Goal: Information Seeking & Learning: Find specific fact

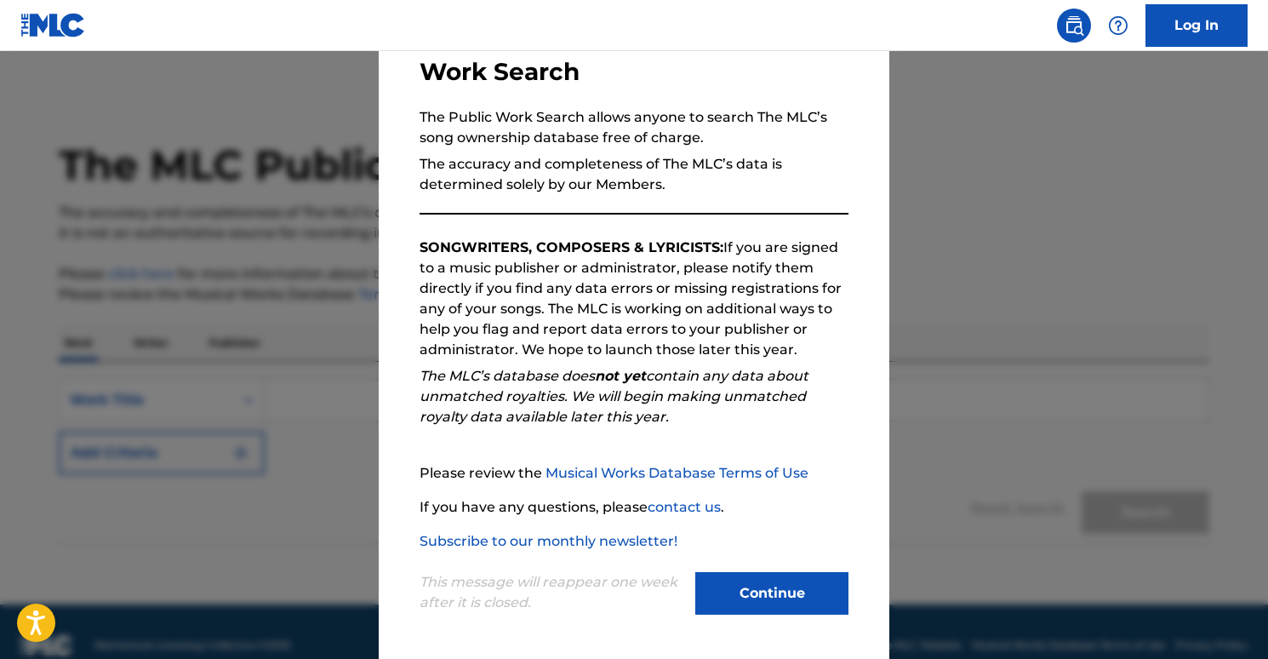
scroll to position [120, 0]
click at [800, 592] on button "Continue" at bounding box center [771, 592] width 153 height 43
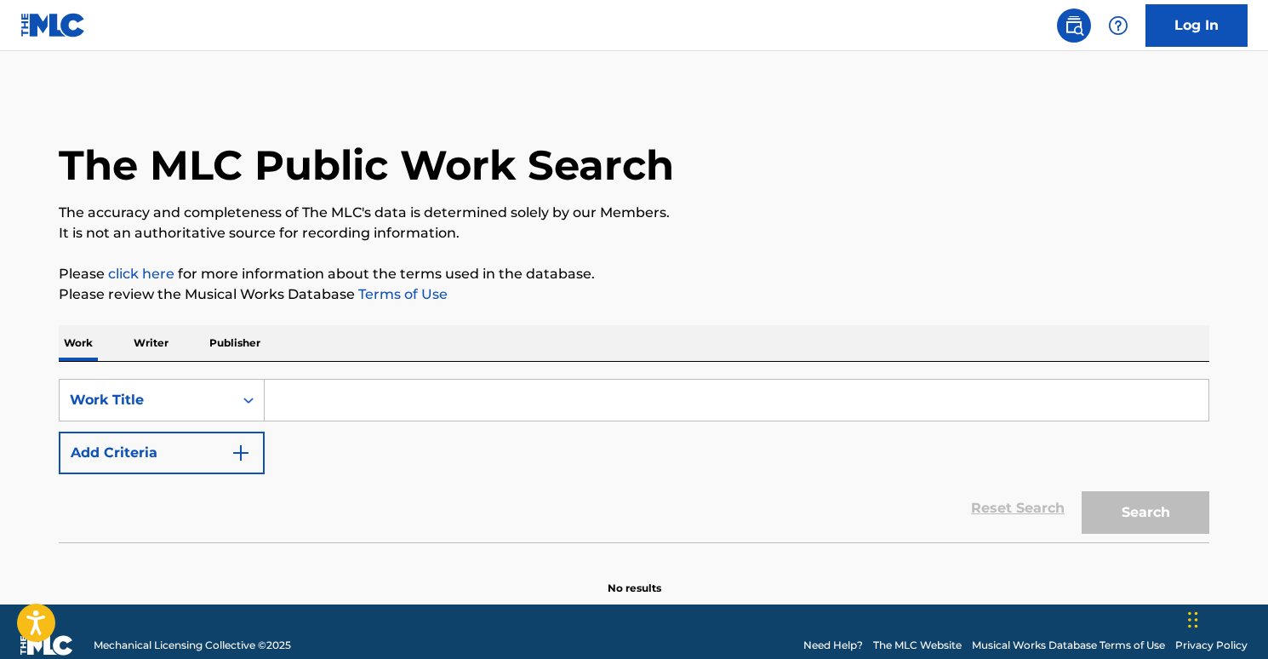
drag, startPoint x: 322, startPoint y: 395, endPoint x: 346, endPoint y: 412, distance: 29.3
click at [325, 397] on input "Search Form" at bounding box center [737, 400] width 944 height 41
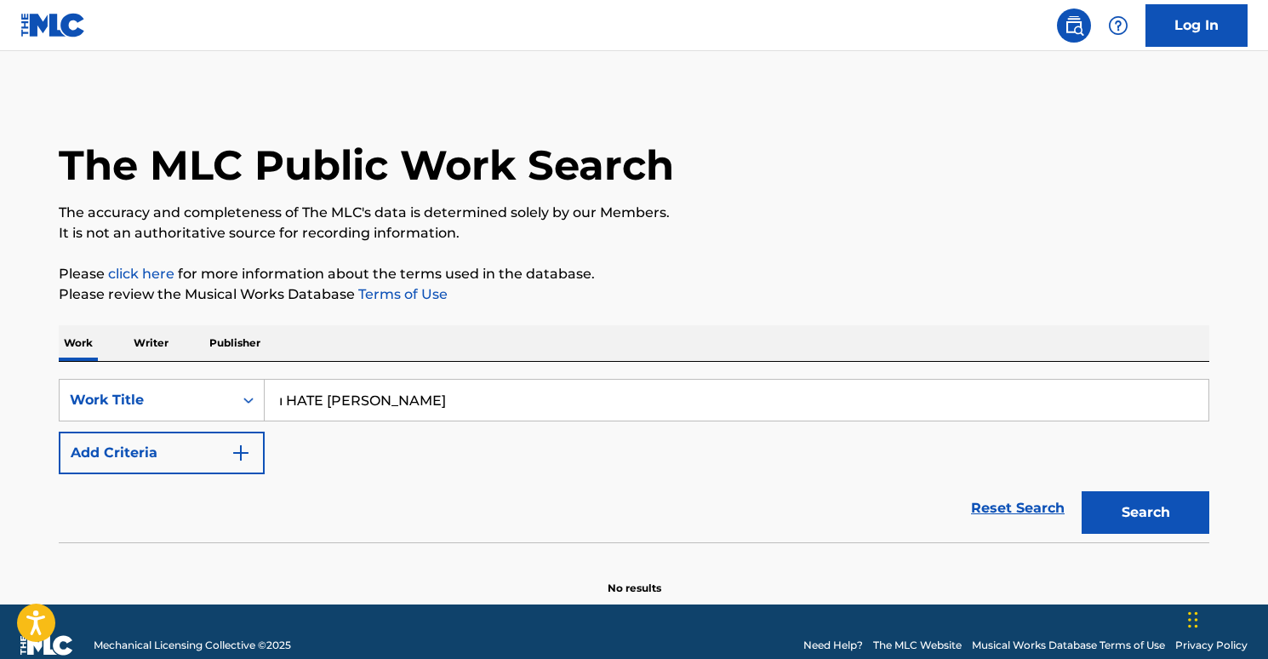
type input "ı HATE [PERSON_NAME]"
click at [1153, 510] on button "Search" at bounding box center [1145, 512] width 128 height 43
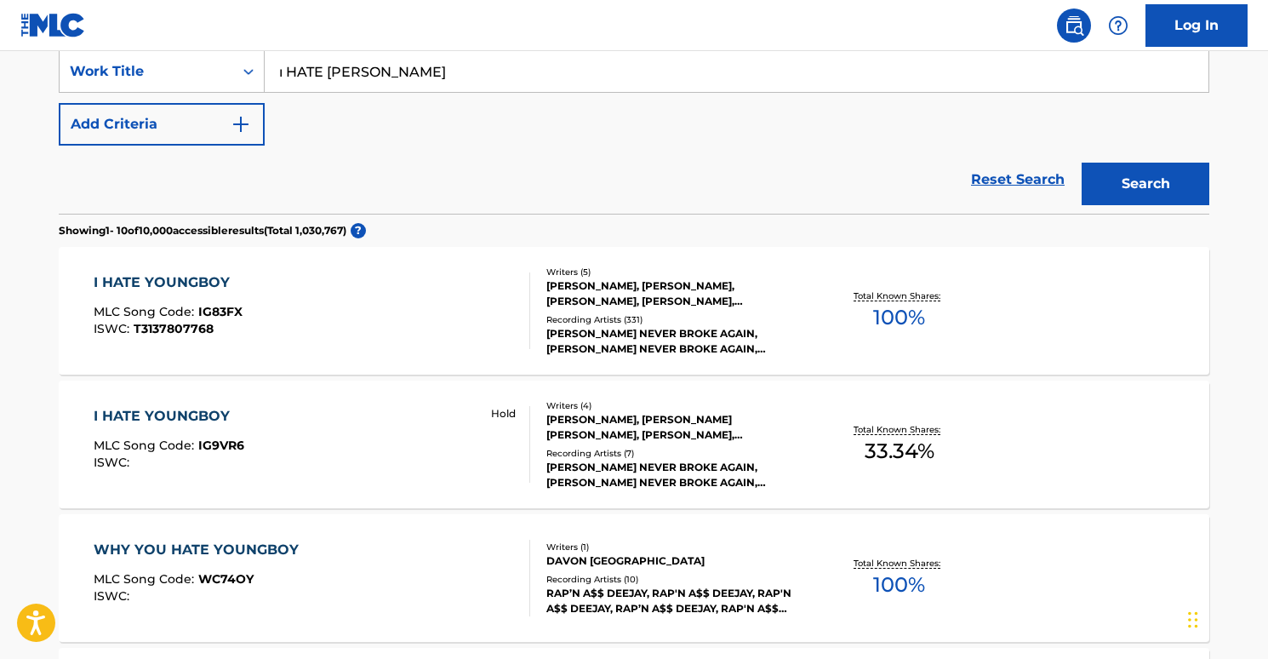
scroll to position [368, 0]
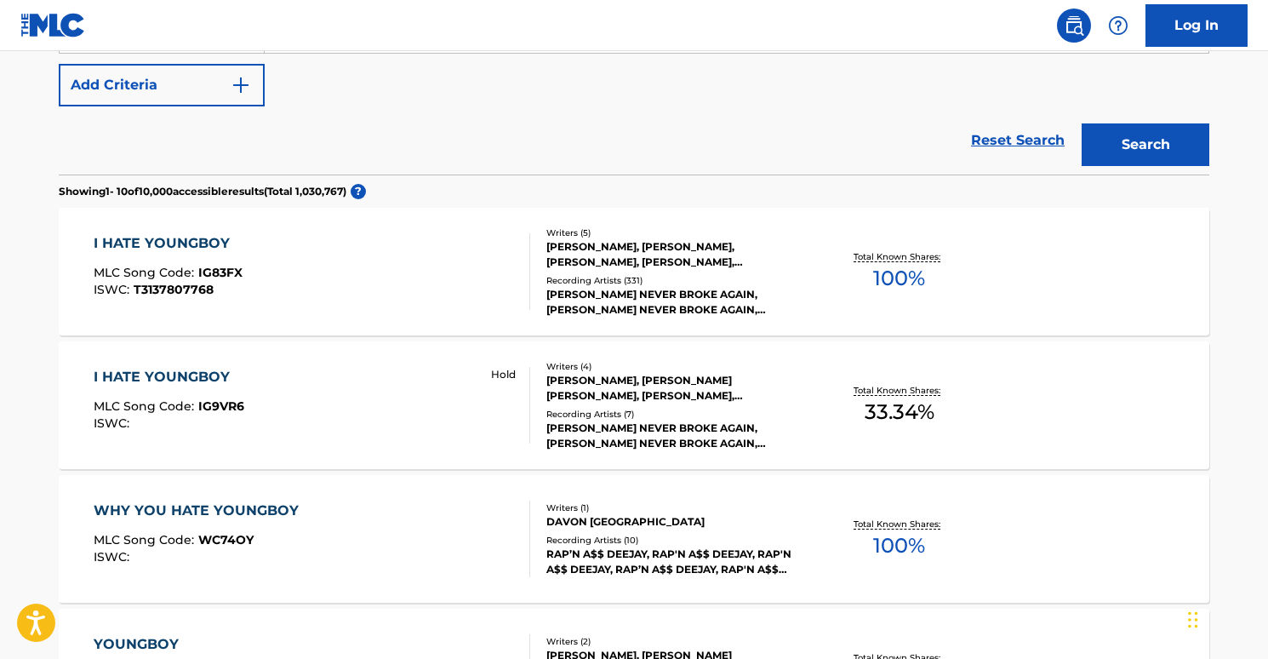
click at [267, 243] on div "I HATE YOUNGBOY MLC Song Code : IG83FX ISWC : T3137807768" at bounding box center [312, 271] width 437 height 77
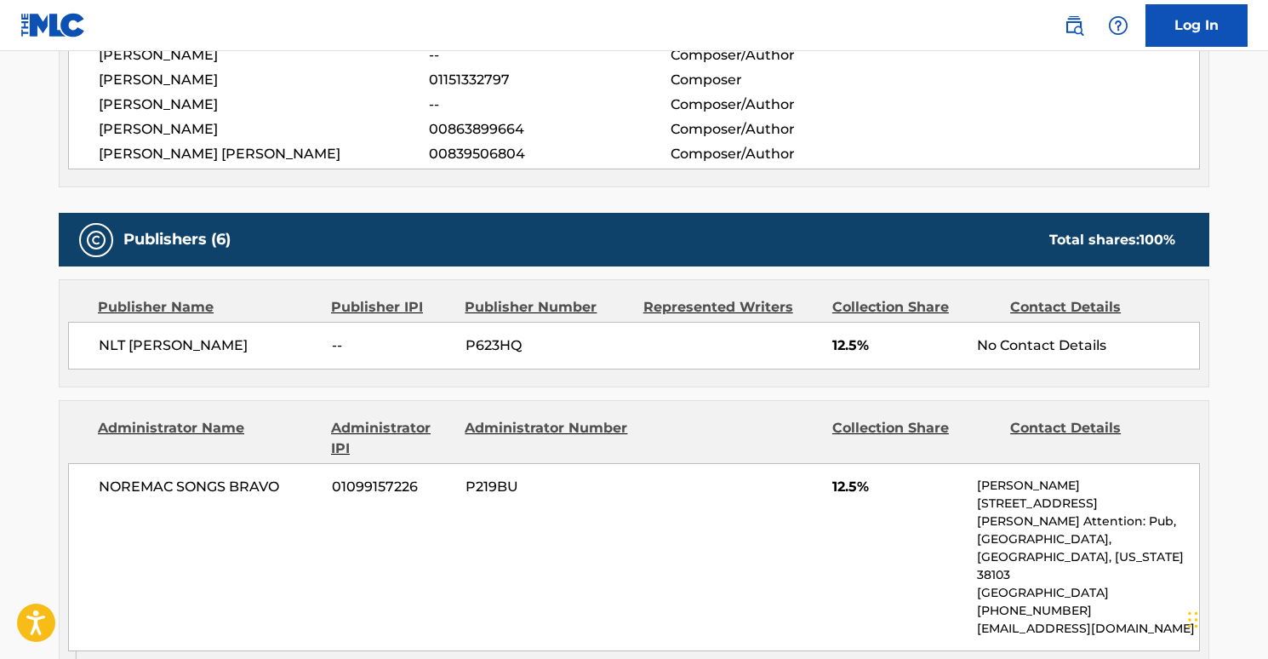
scroll to position [571, 0]
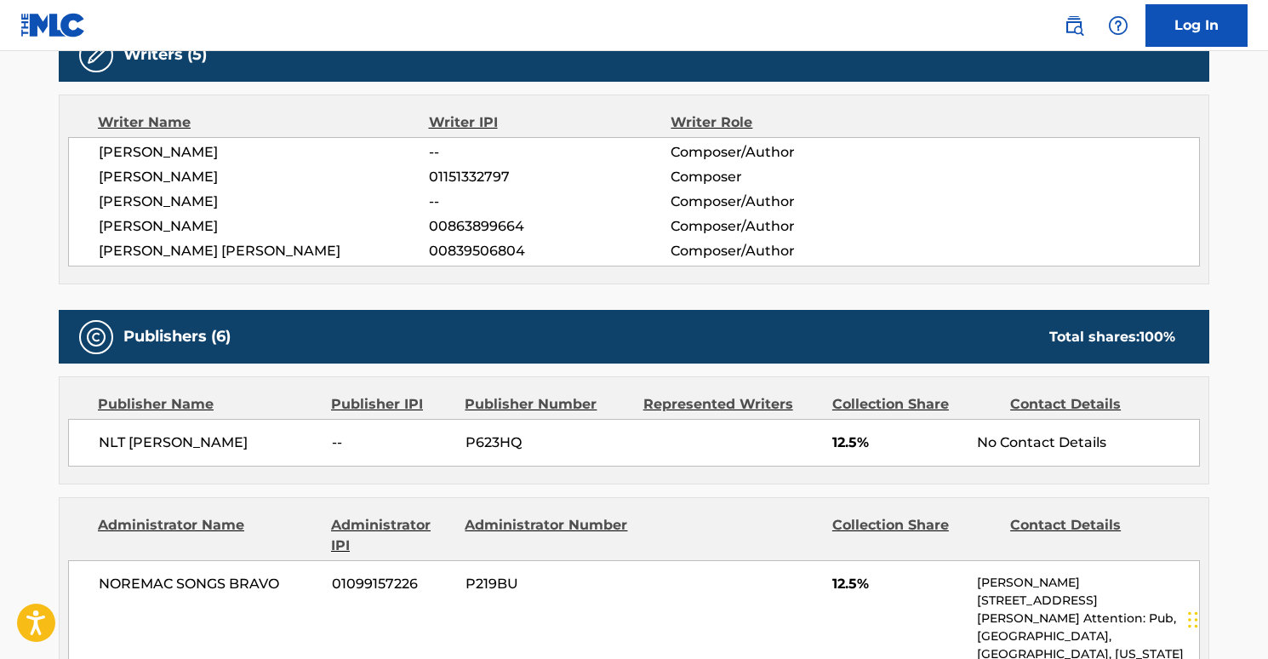
click at [214, 207] on span "[PERSON_NAME]" at bounding box center [264, 201] width 330 height 20
click at [313, 205] on span "[PERSON_NAME]" at bounding box center [264, 201] width 330 height 20
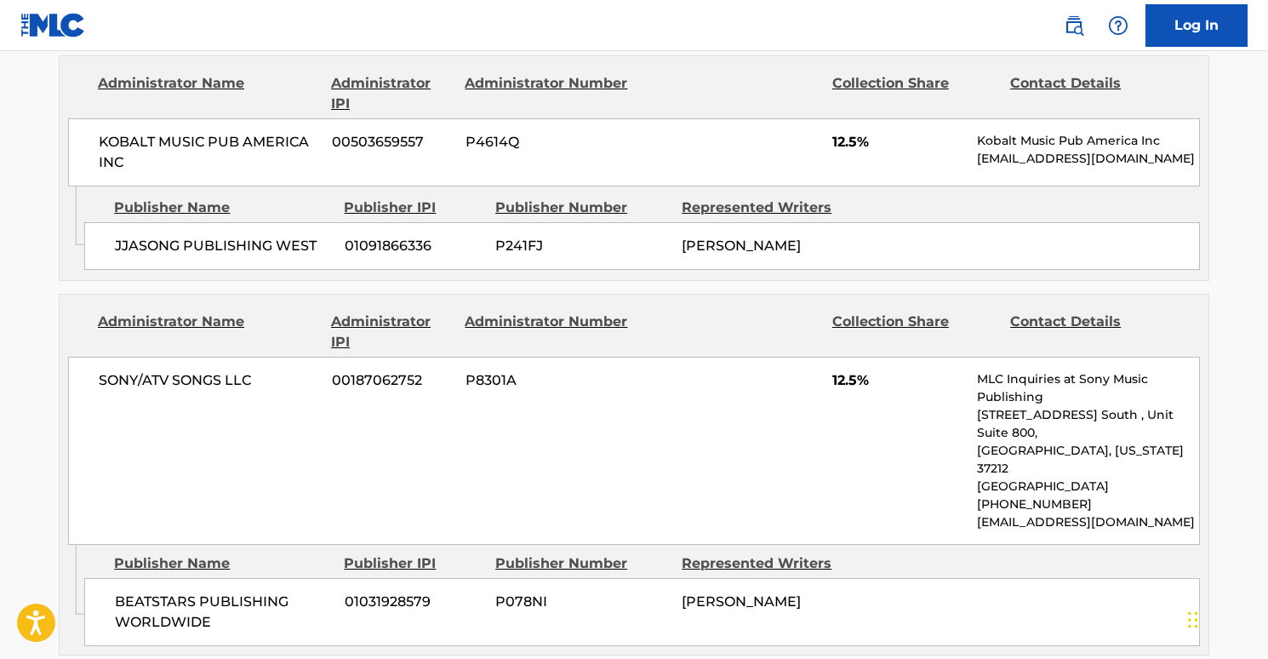
scroll to position [1972, 0]
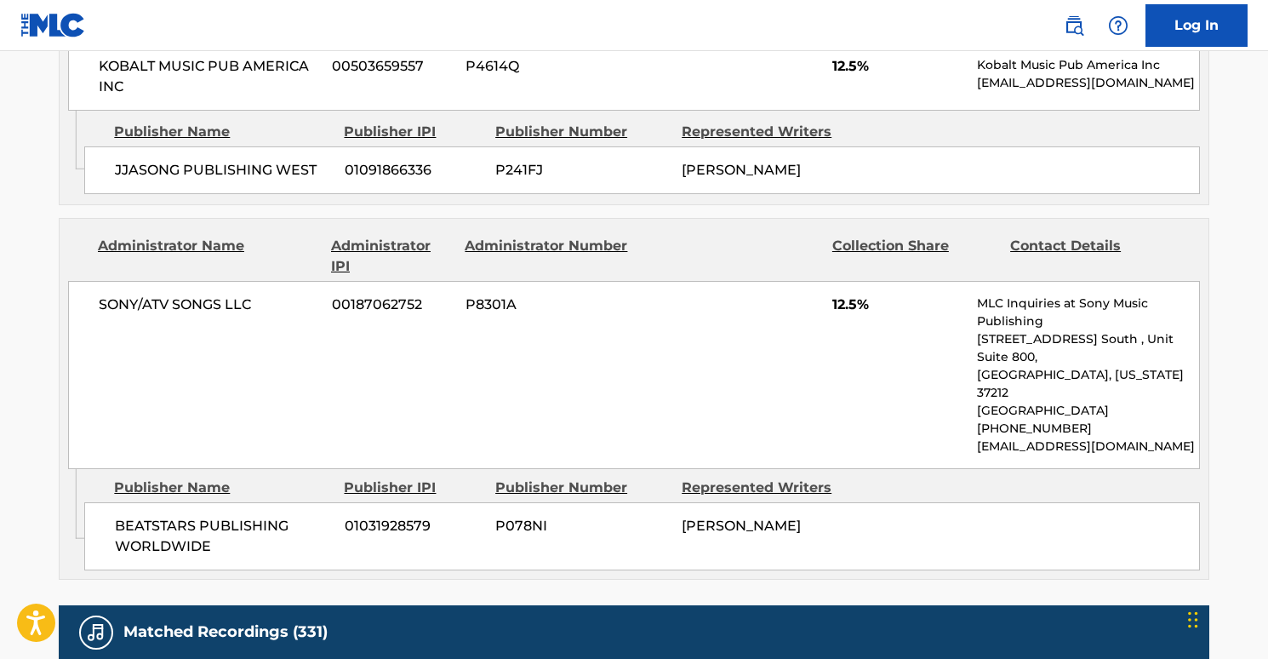
click at [739, 517] on span "[PERSON_NAME]" at bounding box center [741, 525] width 119 height 16
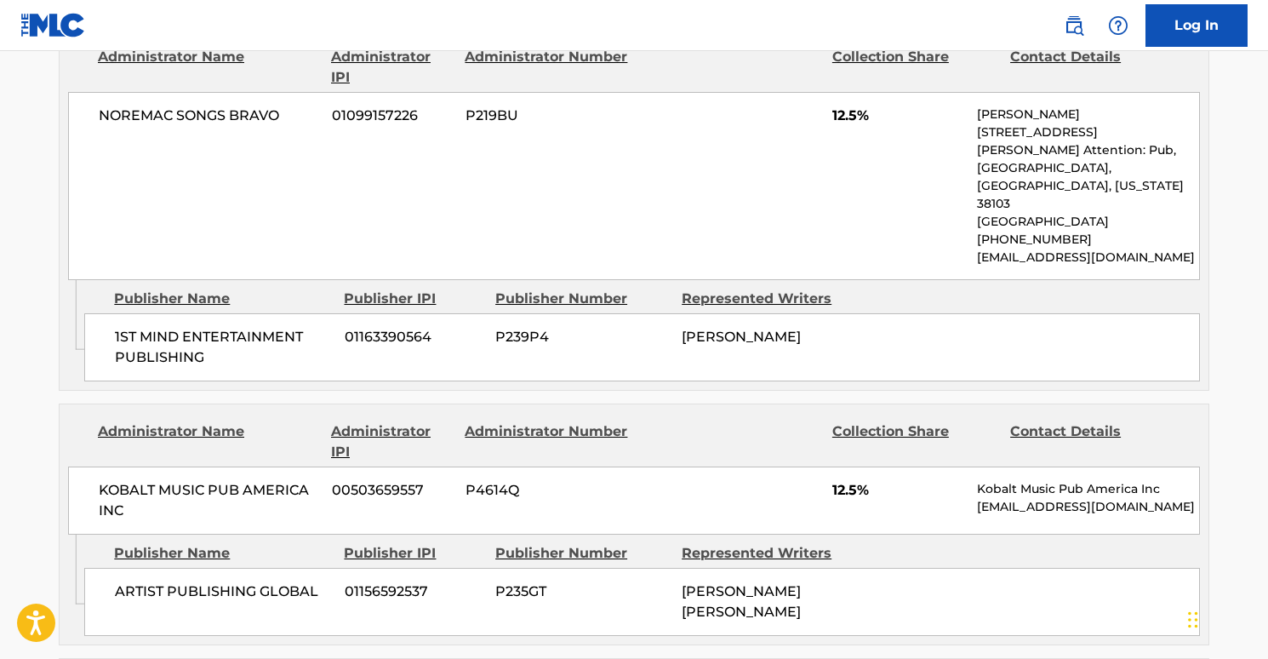
scroll to position [1030, 0]
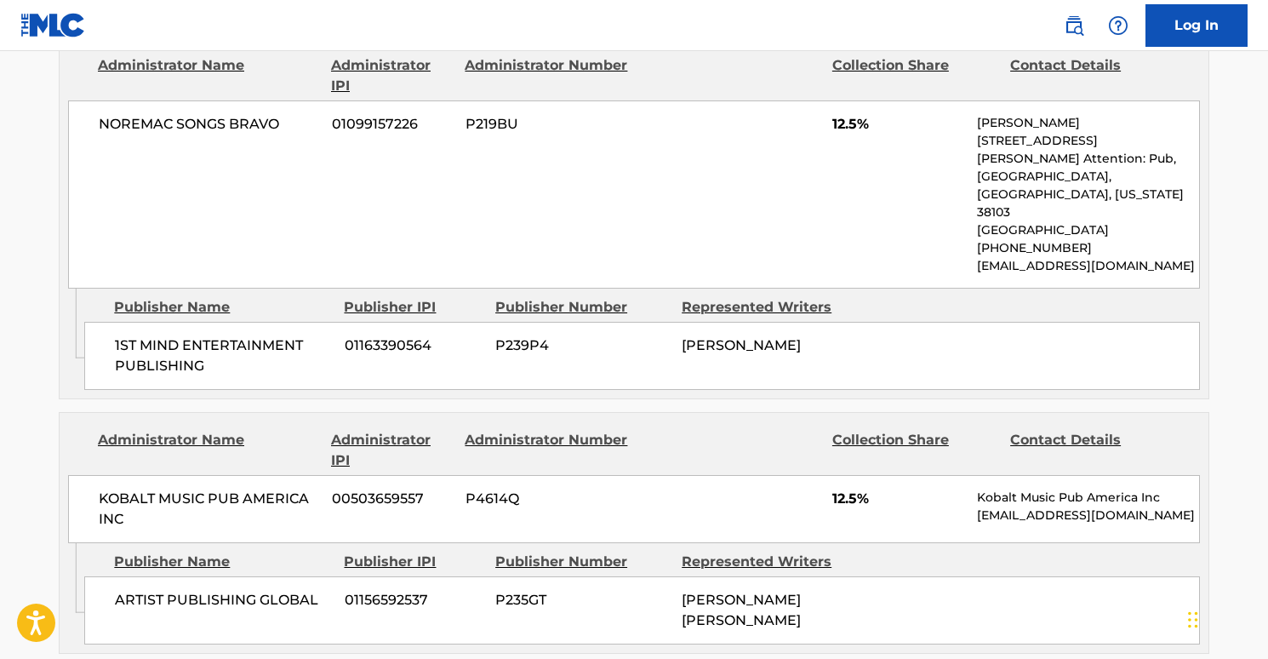
click at [235, 126] on span "NOREMAC SONGS BRAVO" at bounding box center [209, 124] width 220 height 20
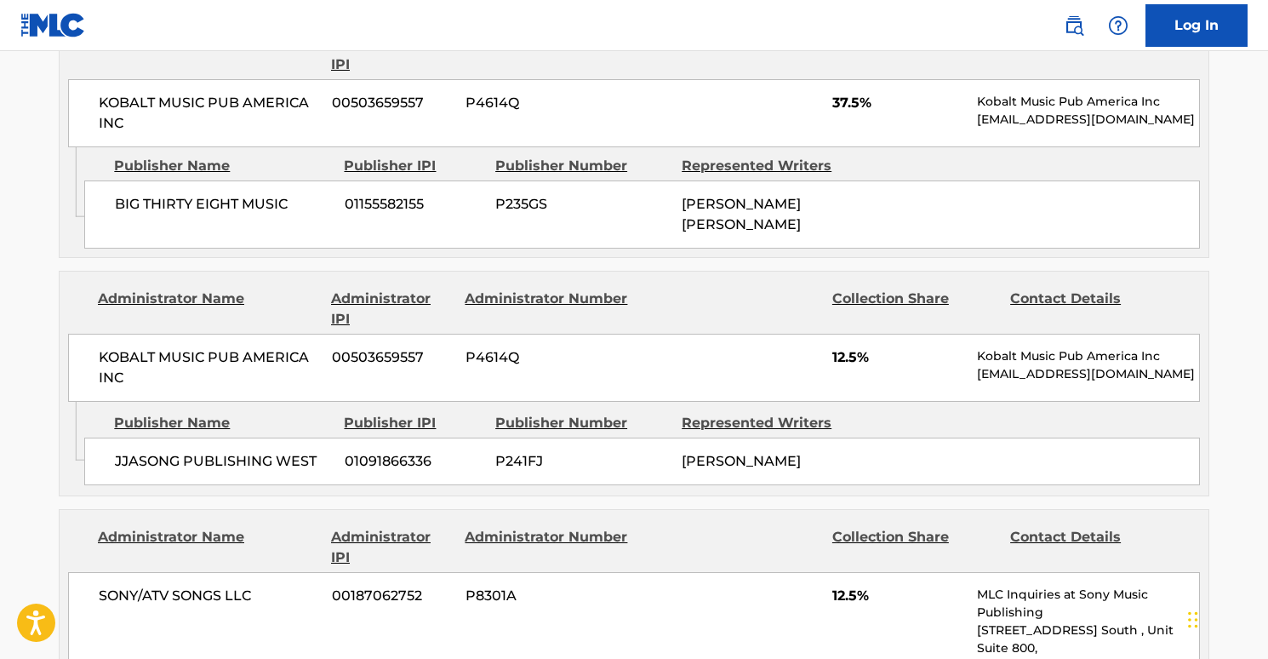
scroll to position [1668, 0]
